Goal: Information Seeking & Learning: Learn about a topic

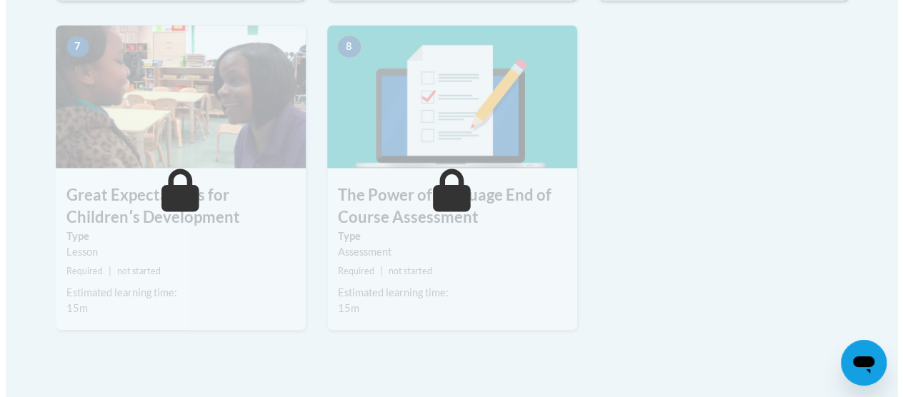
scroll to position [1062, 0]
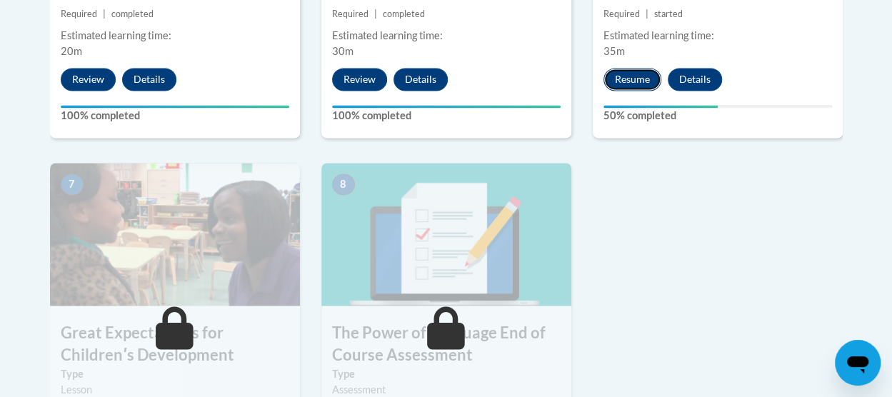
click at [625, 73] on button "Resume" at bounding box center [633, 79] width 58 height 23
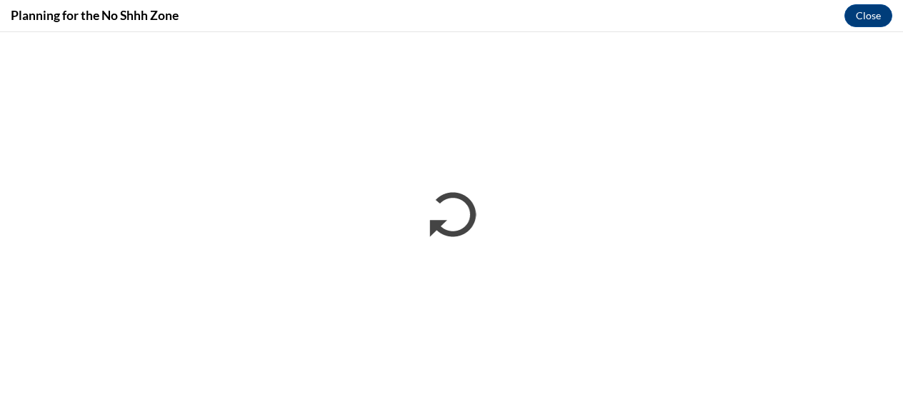
scroll to position [0, 0]
